Goal: Transaction & Acquisition: Purchase product/service

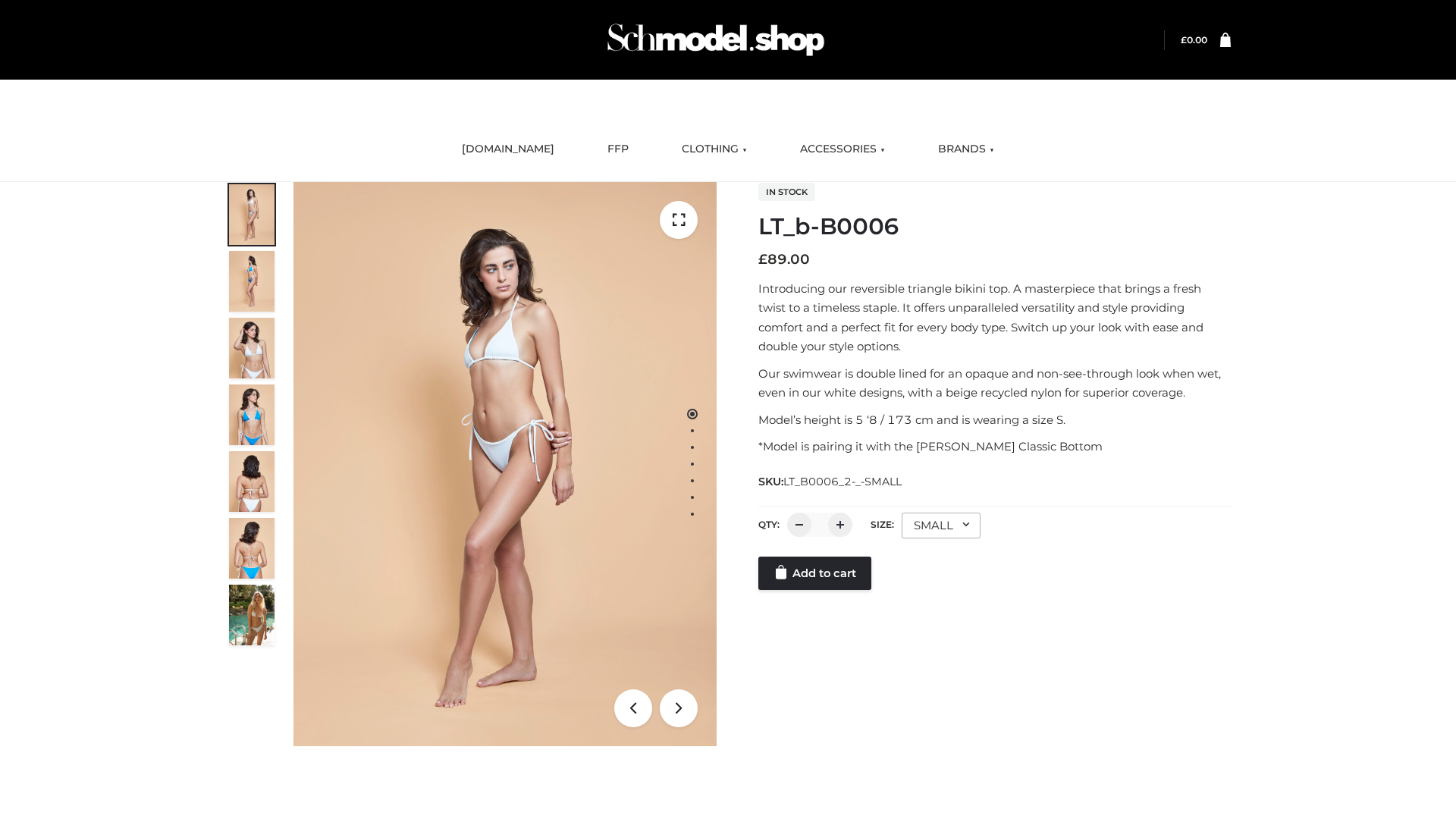
click at [816, 574] on link "Add to cart" at bounding box center [814, 573] width 113 height 33
